Goal: Navigation & Orientation: Find specific page/section

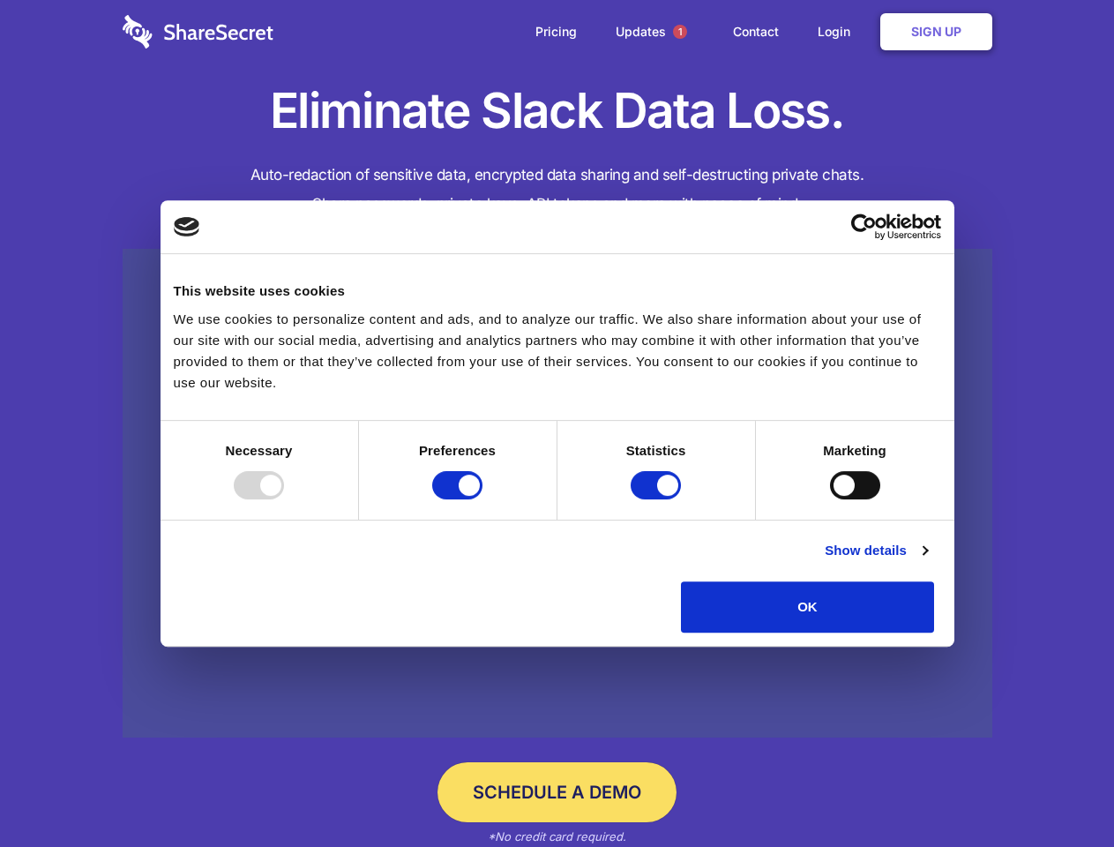
click at [284, 499] on div at bounding box center [259, 485] width 50 height 28
click at [483, 499] on input "Preferences" at bounding box center [457, 485] width 50 height 28
checkbox input "false"
click at [658, 499] on input "Statistics" at bounding box center [656, 485] width 50 height 28
checkbox input "false"
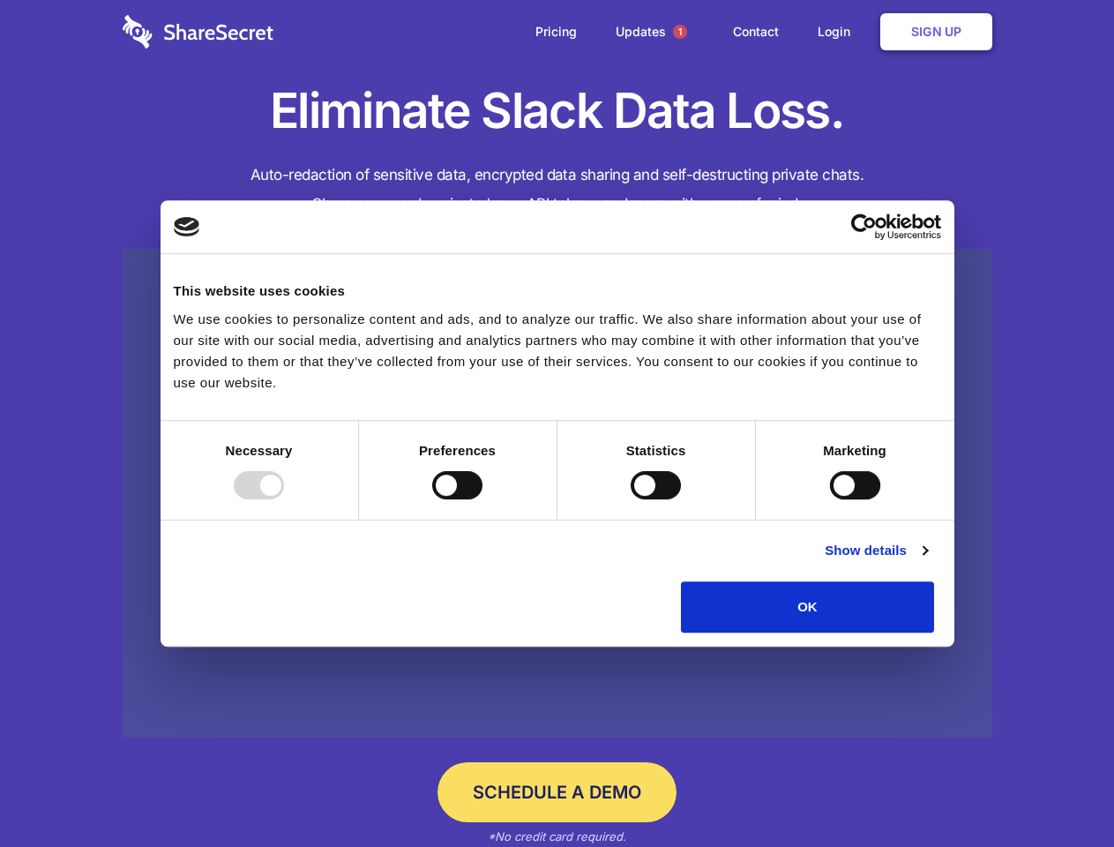
click at [830, 499] on input "Marketing" at bounding box center [855, 485] width 50 height 28
checkbox input "true"
click at [927, 561] on link "Show details" at bounding box center [876, 550] width 102 height 21
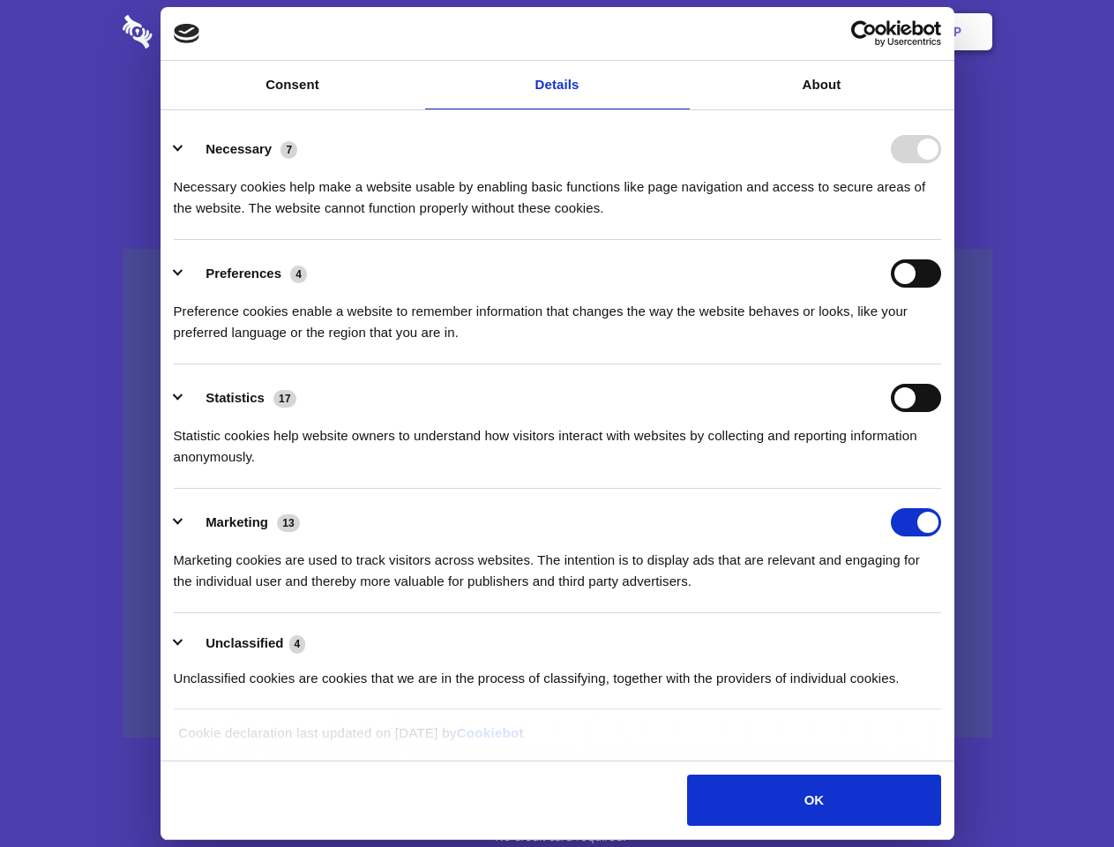
click at [941, 219] on div "Necessary cookies help make a website usable by enabling basic functions like p…" at bounding box center [558, 191] width 768 height 56
click at [679, 32] on span "1" at bounding box center [680, 32] width 14 height 14
